Goal: Check status

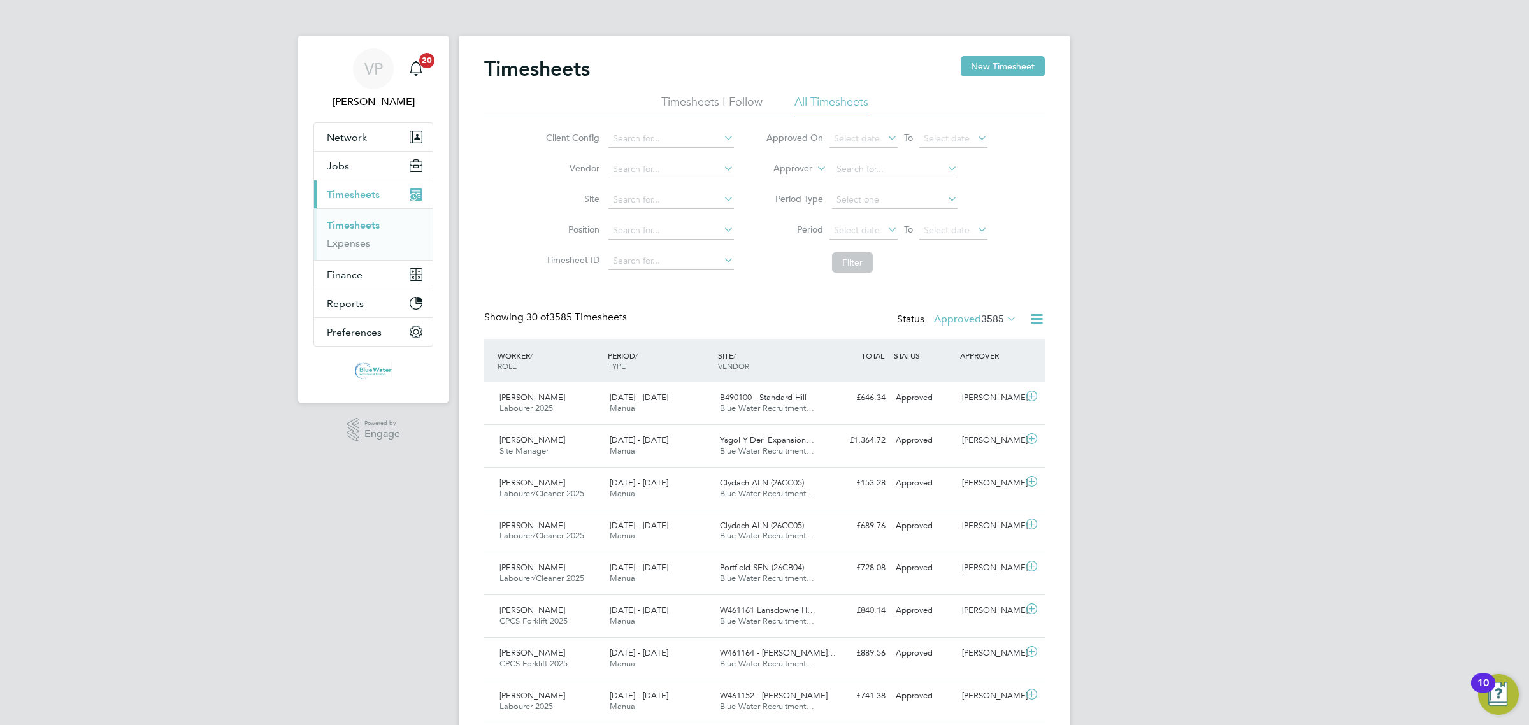
click at [995, 323] on span "3585" at bounding box center [992, 319] width 23 height 13
click at [989, 317] on span "3585" at bounding box center [992, 319] width 23 height 13
click at [970, 317] on label "Approved 3585" at bounding box center [975, 319] width 83 height 13
click at [961, 377] on li "Submitted" at bounding box center [958, 378] width 59 height 18
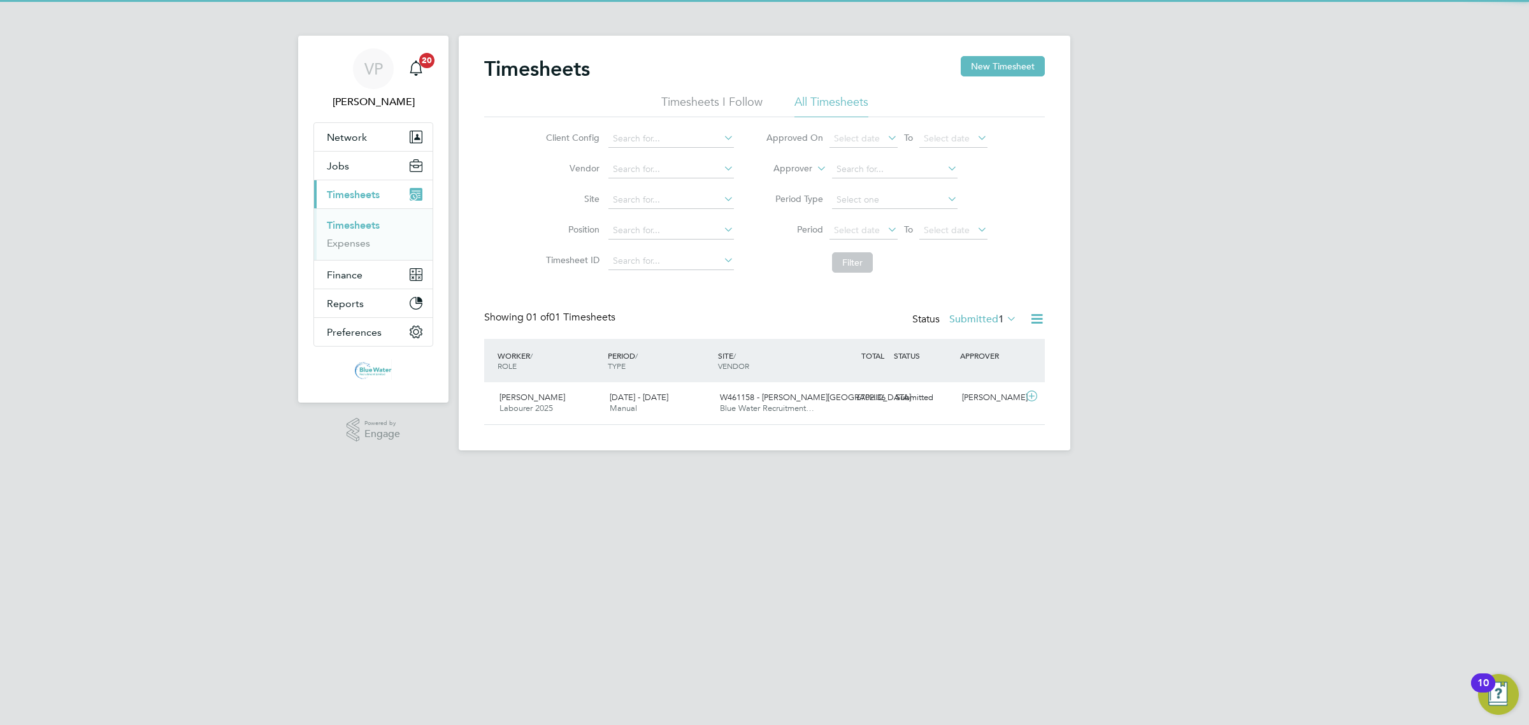
click at [976, 312] on div "Status Submitted 1" at bounding box center [965, 320] width 107 height 18
